Goal: Information Seeking & Learning: Learn about a topic

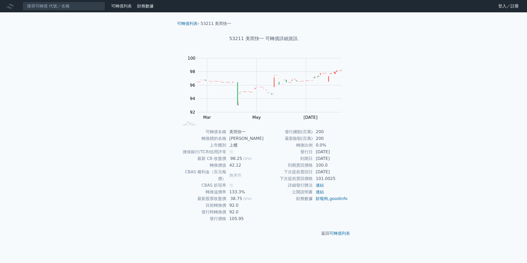
click at [318, 172] on td "[DATE]" at bounding box center [329, 172] width 35 height 7
drag, startPoint x: 314, startPoint y: 172, endPoint x: 345, endPoint y: 172, distance: 31.1
click at [345, 172] on td "[DATE]" at bounding box center [329, 172] width 35 height 7
click at [463, 186] on div "可轉債列表 財務數據 可轉債列表 財務數據 登入／註冊 登入／註冊 可轉債列表 › 53211 美而快一 53211 美而快一 可轉債詳細資訊 Zoom Ou…" at bounding box center [263, 131] width 527 height 263
drag, startPoint x: 315, startPoint y: 176, endPoint x: 342, endPoint y: 178, distance: 27.6
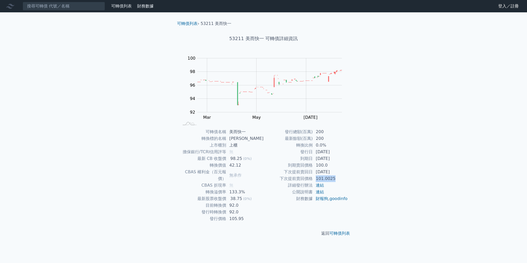
click at [342, 178] on td "101.0025" at bounding box center [329, 178] width 35 height 7
click at [433, 179] on div "可轉債列表 財務數據 可轉債列表 財務數據 登入／註冊 登入／註冊 可轉債列表 › 53211 美而快一 53211 美而快一 可轉債詳細資訊 Zoom Ou…" at bounding box center [263, 131] width 527 height 263
drag, startPoint x: 313, startPoint y: 151, endPoint x: 344, endPoint y: 161, distance: 32.7
click at [344, 161] on tbody "發行總額(百萬) 200 最新餘額(百萬) 200 轉換比例 0.0% 發行日 [DATE] 到期日 [DATE] 到期賣回價格 100.0 下次提前賣回日 …" at bounding box center [305, 166] width 84 height 74
click at [478, 137] on div "可轉債列表 財務數據 可轉債列表 財務數據 登入／註冊 登入／註冊 可轉債列表 › 53211 美而快一 53211 美而快一 可轉債詳細資訊 Zoom Ou…" at bounding box center [263, 131] width 527 height 263
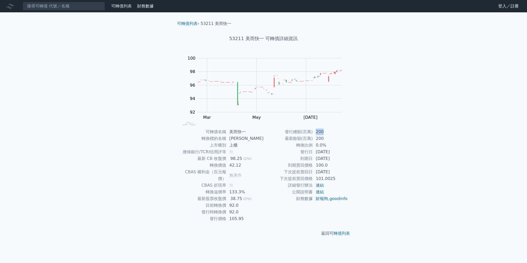
drag, startPoint x: 316, startPoint y: 133, endPoint x: 324, endPoint y: 132, distance: 8.0
click at [324, 132] on td "200" at bounding box center [329, 132] width 35 height 7
drag, startPoint x: 206, startPoint y: 139, endPoint x: 232, endPoint y: 137, distance: 26.5
click at [232, 137] on tr "轉換標的名稱 [PERSON_NAME]" at bounding box center [221, 138] width 84 height 7
click at [236, 138] on td "[PERSON_NAME]" at bounding box center [244, 138] width 37 height 7
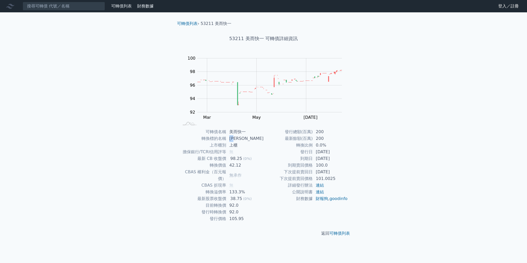
drag, startPoint x: 231, startPoint y: 138, endPoint x: 239, endPoint y: 138, distance: 7.7
click at [239, 138] on td "[PERSON_NAME]" at bounding box center [244, 138] width 37 height 7
drag, startPoint x: 231, startPoint y: 158, endPoint x: 252, endPoint y: 165, distance: 22.4
click at [252, 165] on tbody "可轉債名稱 美而快一 轉換標的名稱 [PERSON_NAME] 上市櫃別 上櫃 擔保銀行/TCRI信用評等 無 最新 CB 收盤價 98.25 (0%) 轉換…" at bounding box center [221, 176] width 84 height 94
click at [88, 170] on div "可轉債列表 財務數據 可轉債列表 財務數據 登入／註冊 登入／註冊 可轉債列表 › 53211 美而快一 53211 美而快一 可轉債詳細資訊 Zoom Ou…" at bounding box center [263, 131] width 527 height 263
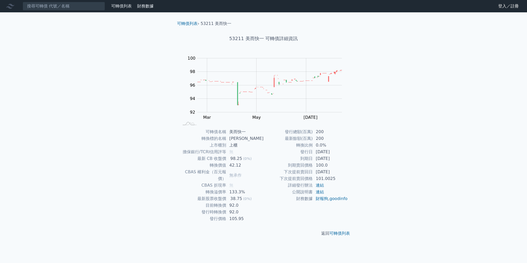
click at [88, 170] on div "可轉債列表 財務數據 可轉債列表 財務數據 登入／註冊 登入／註冊 可轉債列表 › 53211 美而快一 53211 美而快一 可轉債詳細資訊 Zoom Ou…" at bounding box center [263, 131] width 527 height 263
drag, startPoint x: 208, startPoint y: 186, endPoint x: 253, endPoint y: 197, distance: 46.2
click at [253, 197] on tbody "可轉債名稱 美而快一 轉換標的名稱 [PERSON_NAME] 上市櫃別 上櫃 擔保銀行/TCRI信用評等 無 最新 CB 收盤價 98.25 (0%) 轉換…" at bounding box center [221, 176] width 84 height 94
click at [132, 190] on div "可轉債列表 財務數據 可轉債列表 財務數據 登入／註冊 登入／註冊 可轉債列表 › 53211 美而快一 53211 美而快一 可轉債詳細資訊 Zoom Ou…" at bounding box center [263, 131] width 527 height 263
drag, startPoint x: 203, startPoint y: 207, endPoint x: 255, endPoint y: 204, distance: 52.0
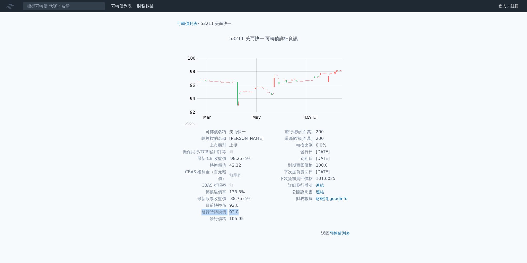
click at [255, 209] on tr "發行時轉換價 92.0" at bounding box center [221, 212] width 84 height 7
click at [122, 186] on div "可轉債列表 財務數據 可轉債列表 財務數據 登入／註冊 登入／註冊 可轉債列表 › 53211 美而快一 53211 美而快一 可轉債詳細資訊 Zoom Ou…" at bounding box center [263, 131] width 527 height 263
click at [70, 6] on input at bounding box center [64, 6] width 82 height 9
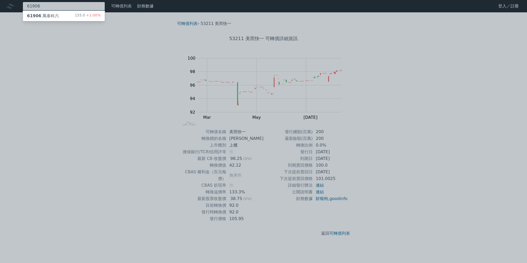
type input "61906"
click at [45, 15] on div "61906 萬泰科六" at bounding box center [43, 16] width 32 height 6
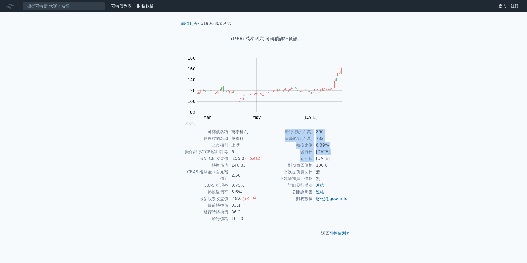
drag, startPoint x: 316, startPoint y: 156, endPoint x: 365, endPoint y: 159, distance: 49.2
click at [364, 159] on div "可轉債列表 財務數據 可轉債列表 財務數據 登入／註冊 登入／註冊 可轉債列表 › 61906 萬泰科六 61906 萬泰科六 可轉債詳細資訊 Zoom Ou…" at bounding box center [263, 131] width 527 height 263
click at [428, 165] on div "可轉債列表 財務數據 可轉債列表 財務數據 登入／註冊 登入／註冊 可轉債列表 › 61906 萬泰科六 61906 萬泰科六 可轉債詳細資訊 Zoom Ou…" at bounding box center [263, 131] width 527 height 263
drag, startPoint x: 316, startPoint y: 139, endPoint x: 332, endPoint y: 139, distance: 16.5
click at [332, 139] on td "732" at bounding box center [329, 138] width 35 height 7
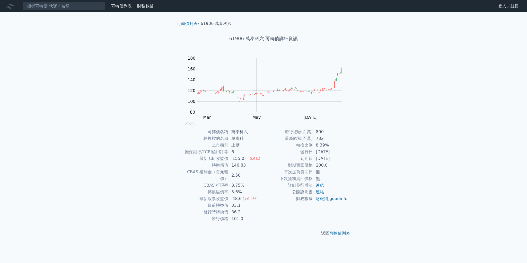
click at [456, 75] on div "可轉債列表 財務數據 可轉債列表 財務數據 登入／註冊 登入／註冊 可轉債列表 › 61906 萬泰科六 61906 萬泰科六 可轉債詳細資訊 Zoom Ou…" at bounding box center [263, 131] width 527 height 263
